Goal: Transaction & Acquisition: Purchase product/service

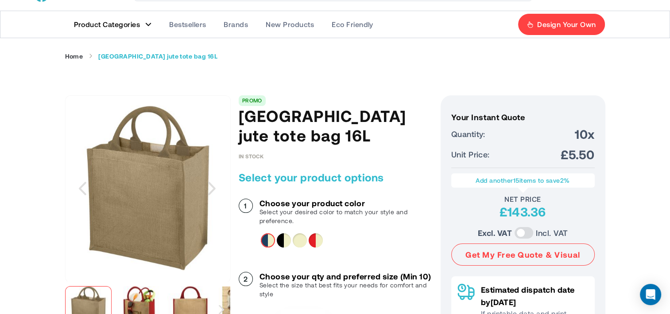
scroll to position [44, 0]
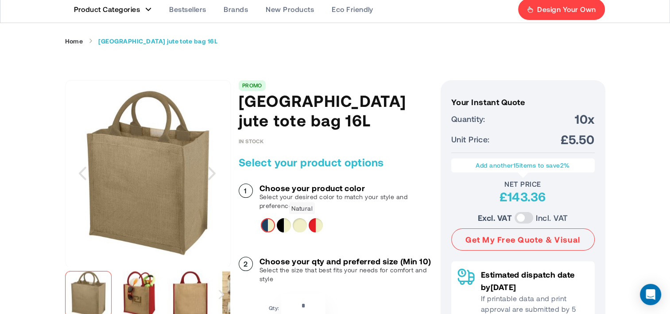
click at [300, 225] on div "Natural" at bounding box center [300, 225] width 14 height 14
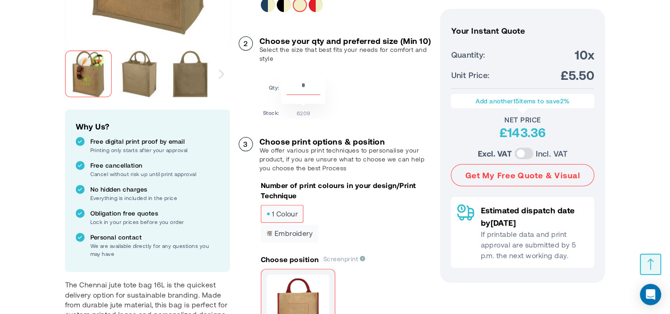
scroll to position [266, 0]
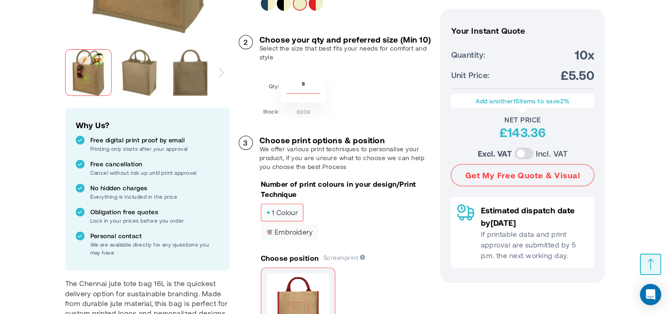
click at [281, 215] on span "1 colour" at bounding box center [282, 212] width 31 height 6
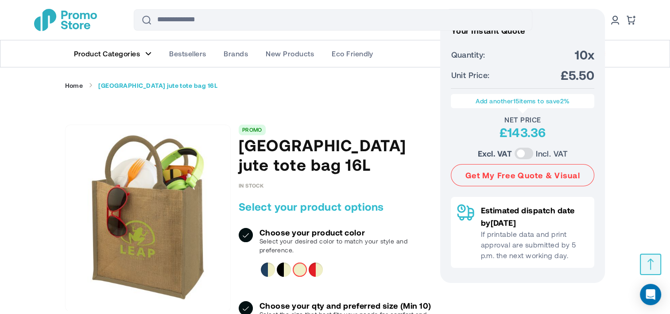
scroll to position [0, 0]
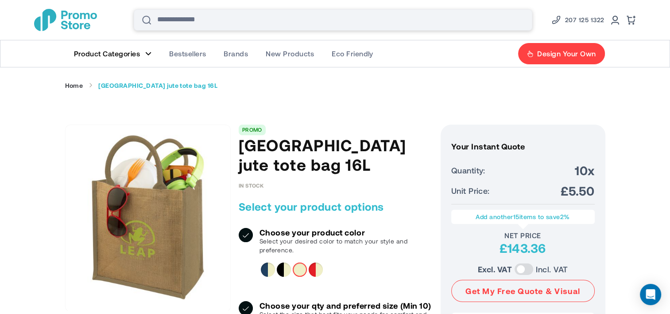
click at [209, 23] on input "Search" at bounding box center [333, 19] width 399 height 21
type input "****"
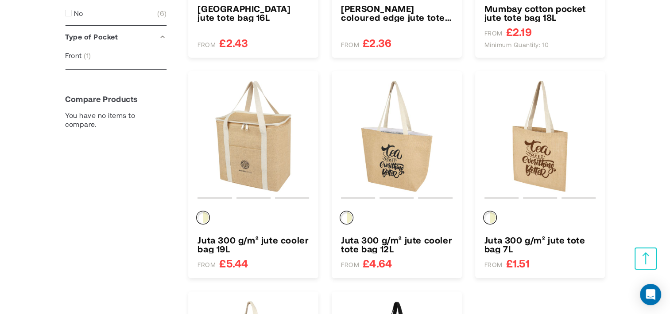
scroll to position [354, 0]
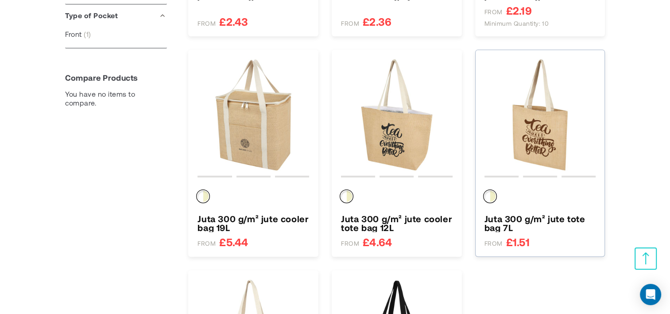
click at [523, 219] on h3 "Juta 300 g/m² jute tote bag 7L" at bounding box center [541, 223] width 112 height 18
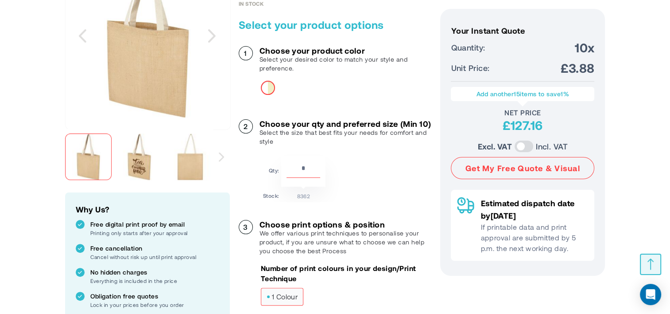
scroll to position [177, 0]
